Goal: Contribute content

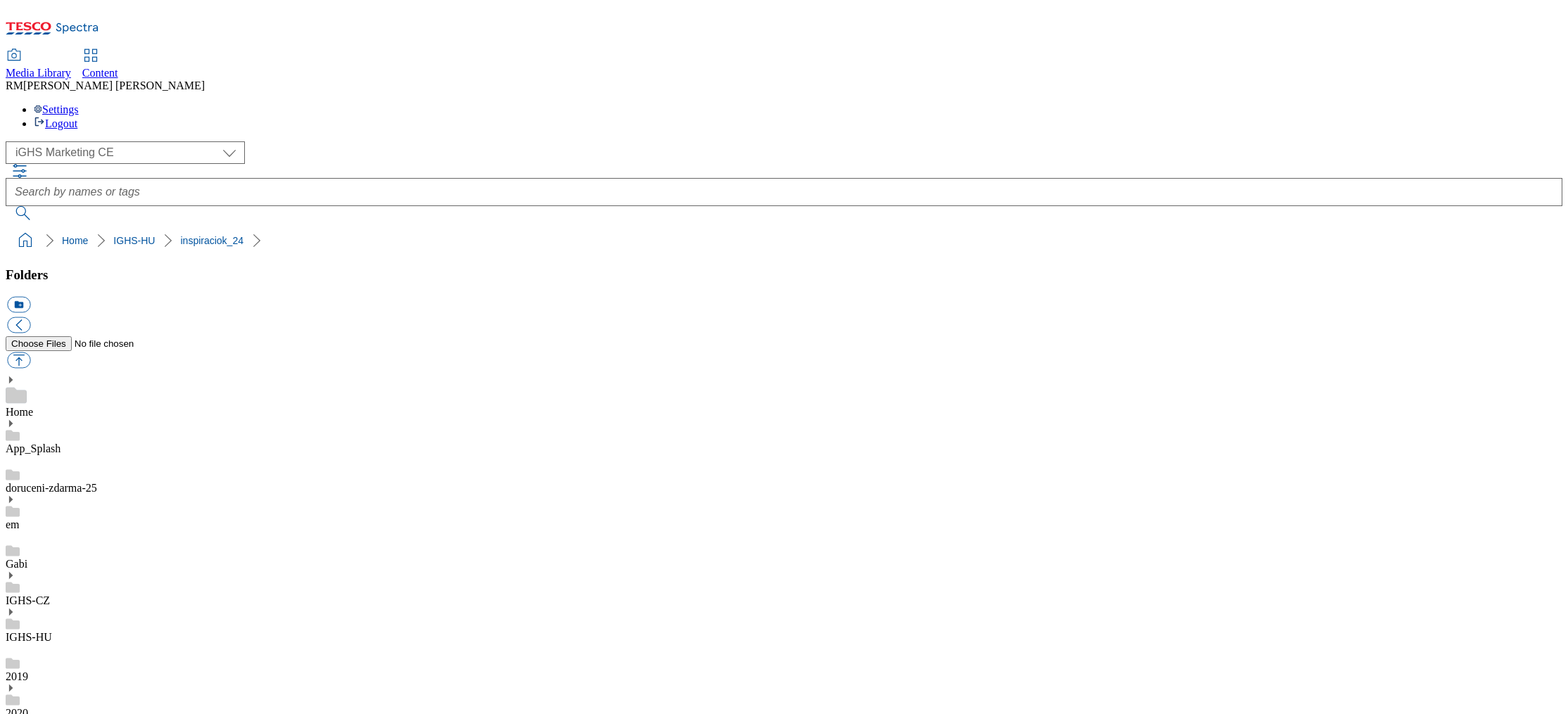
select select "flare-ighs-ce-mktg"
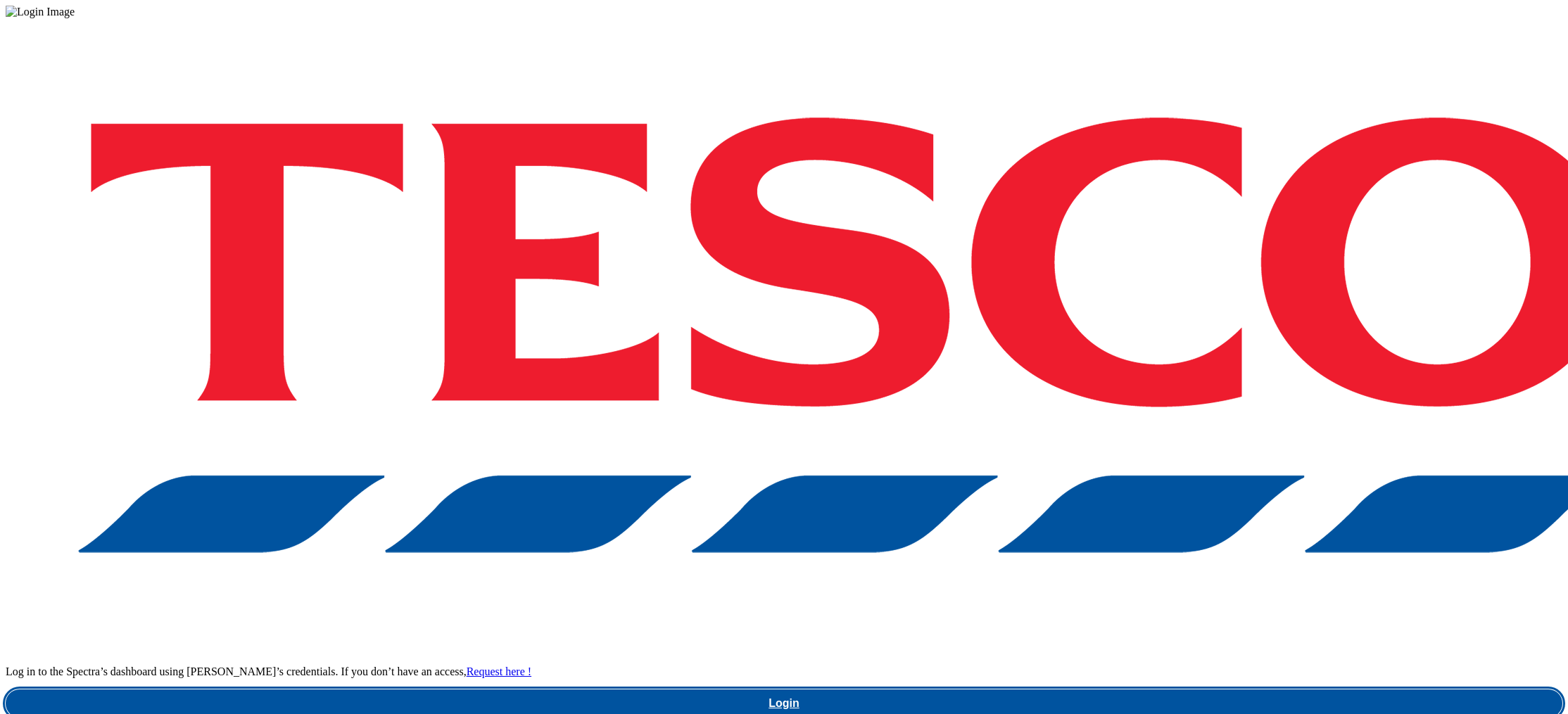
click at [1178, 689] on link "Login" at bounding box center [784, 704] width 1556 height 28
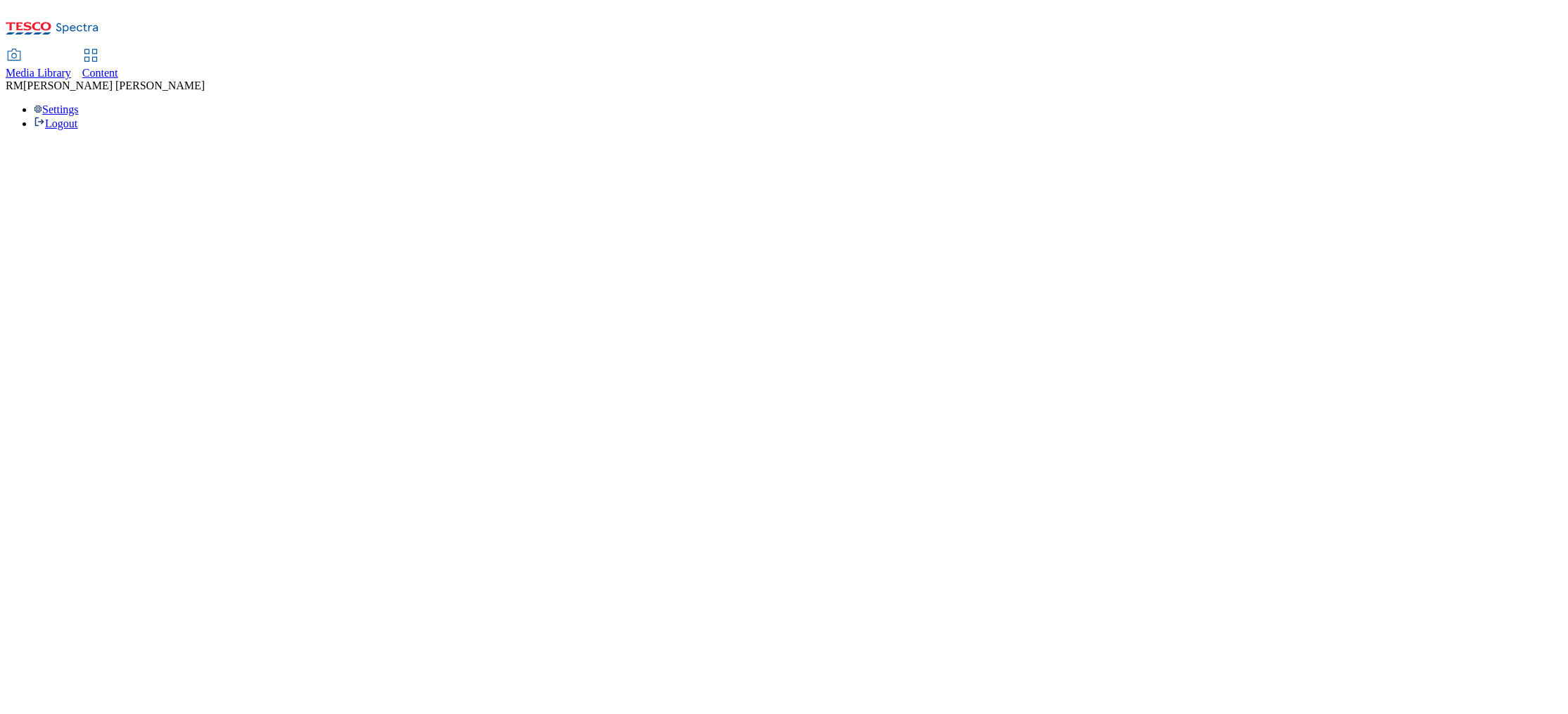
select select "flare-ighs-ce-mktg"
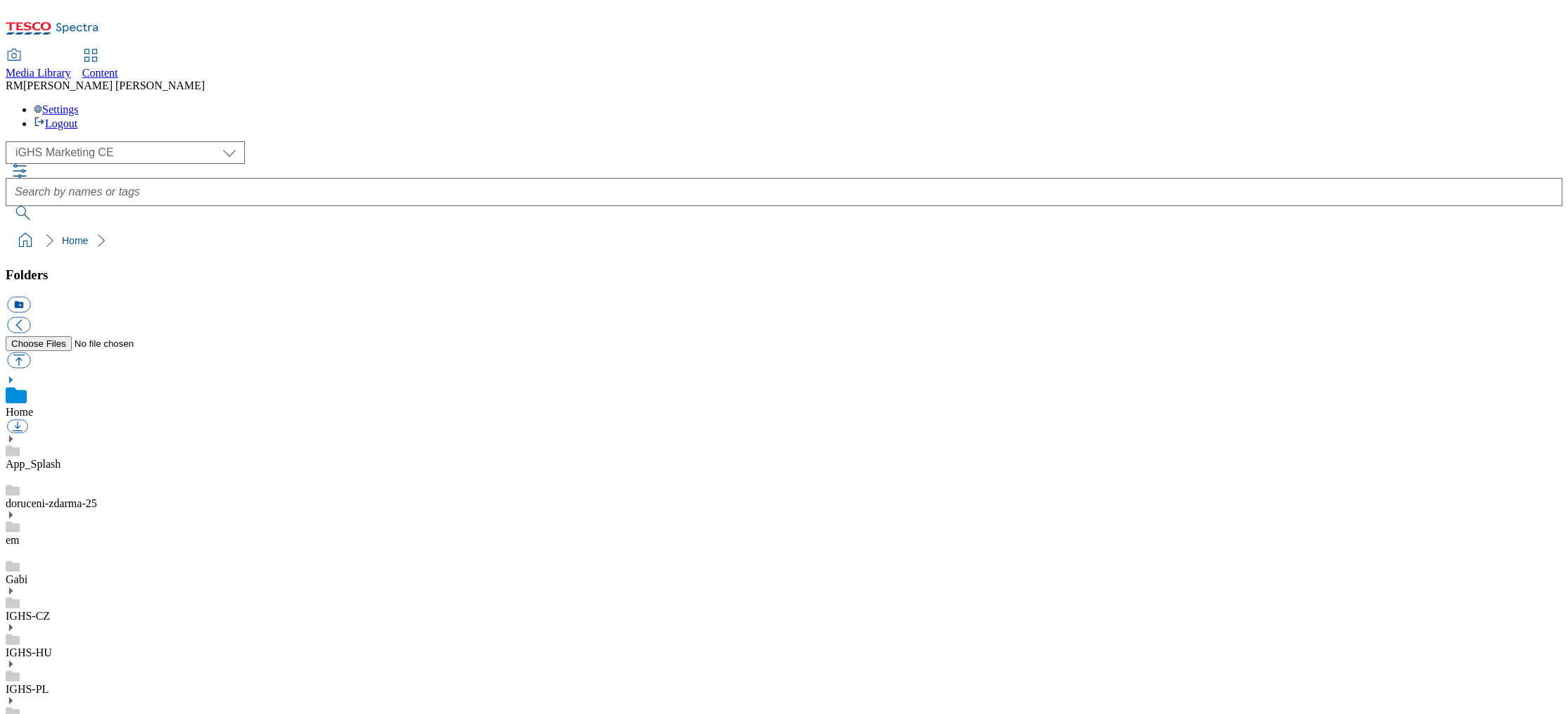
click at [13, 698] on use at bounding box center [10, 701] width 4 height 7
click at [108, 696] on div "IGHS-SK" at bounding box center [784, 714] width 1556 height 36
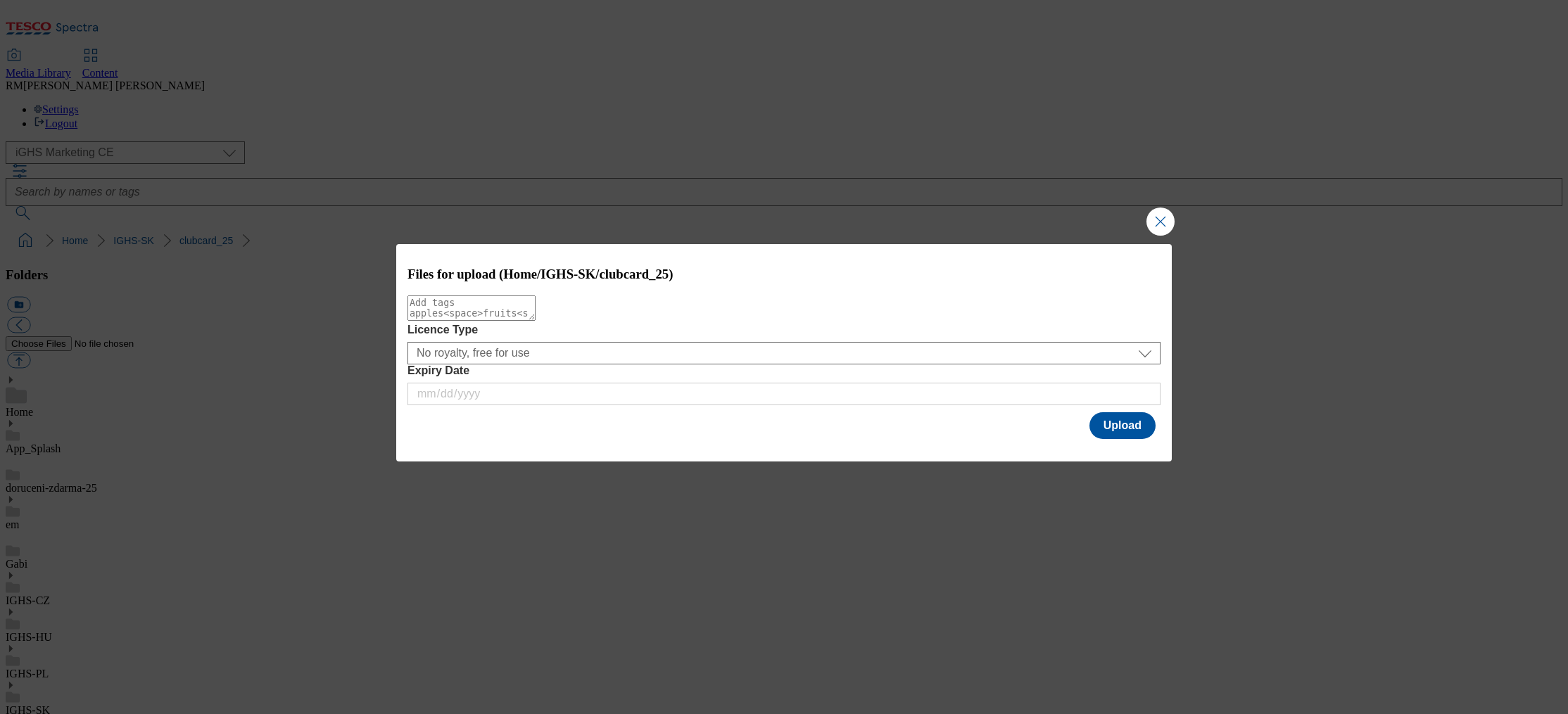
click at [536, 319] on textarea "Modal" at bounding box center [471, 308] width 128 height 25
paste textarea "triple_point_coupon_wk28"
type textarea "triple_point_coupon_wk28"
click at [1119, 429] on button "Upload" at bounding box center [1122, 426] width 66 height 27
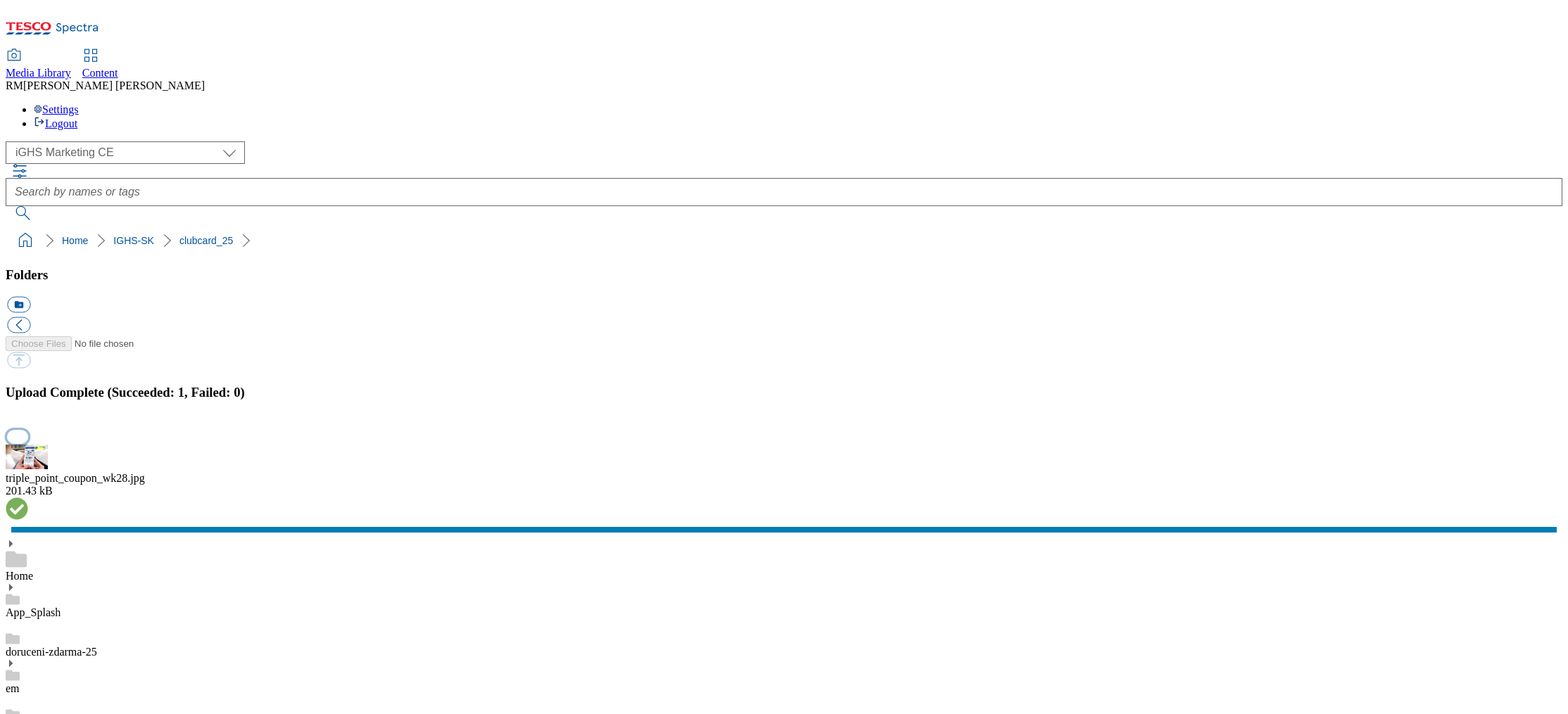
click at [28, 430] on button "button" at bounding box center [17, 437] width 21 height 13
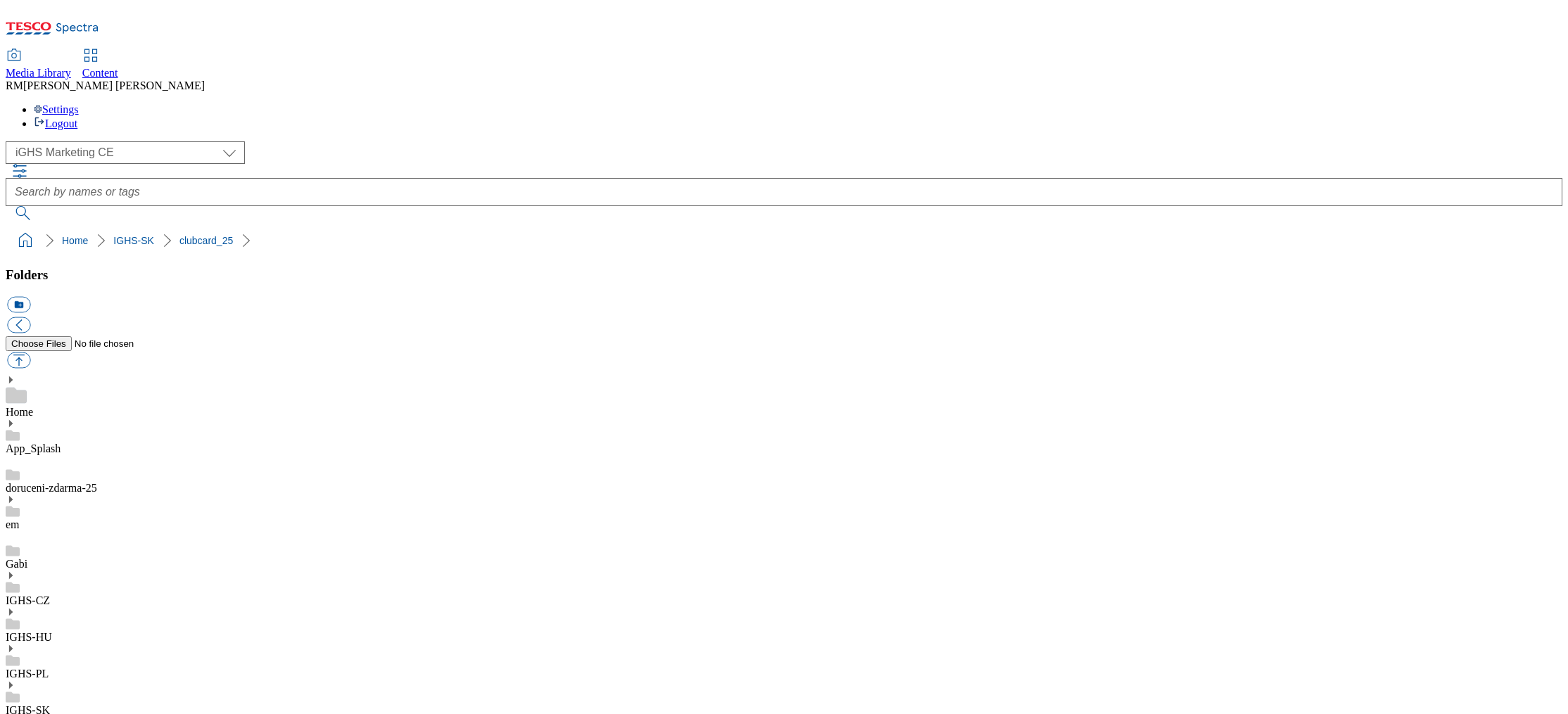
scroll to position [59, 0]
